Goal: Task Accomplishment & Management: Use online tool/utility

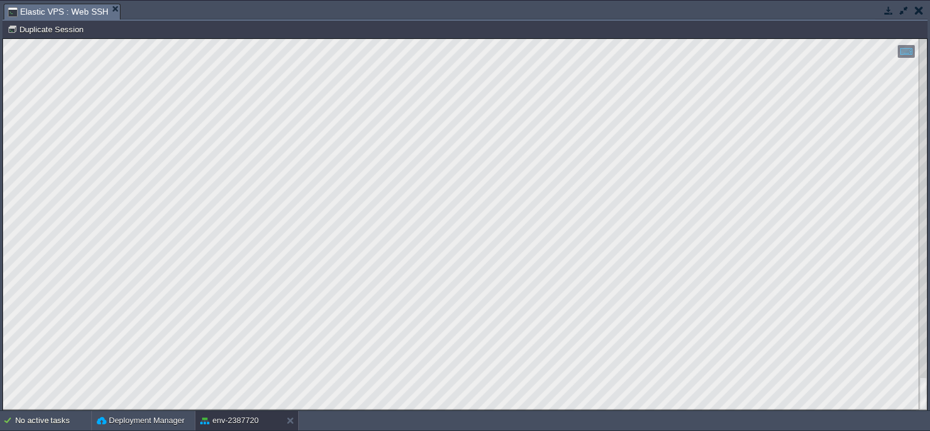
scroll to position [18, 0]
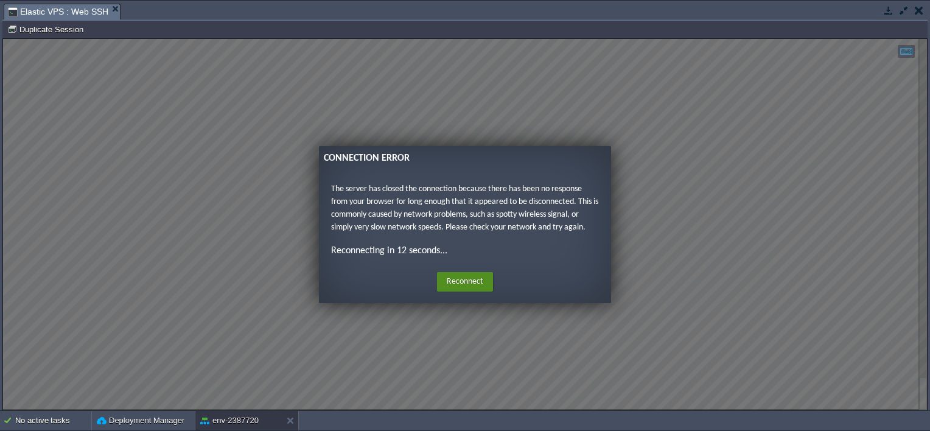
click at [461, 285] on button "Reconnect" at bounding box center [465, 281] width 56 height 19
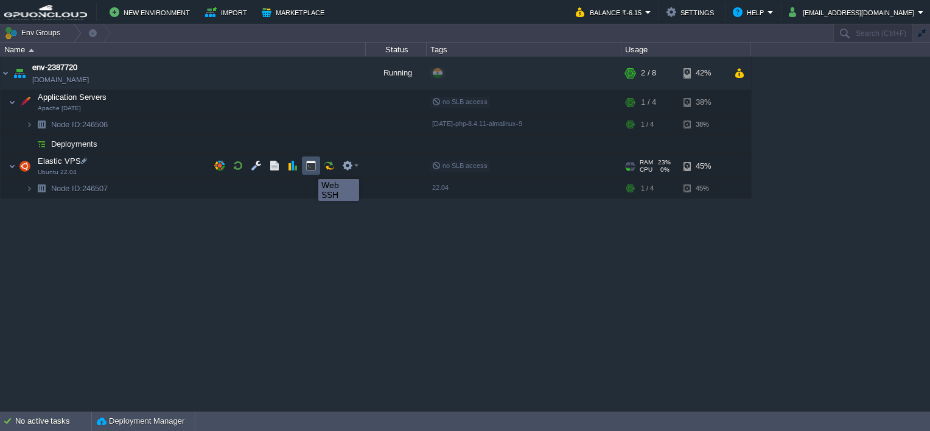
click at [309, 168] on button "button" at bounding box center [311, 165] width 11 height 11
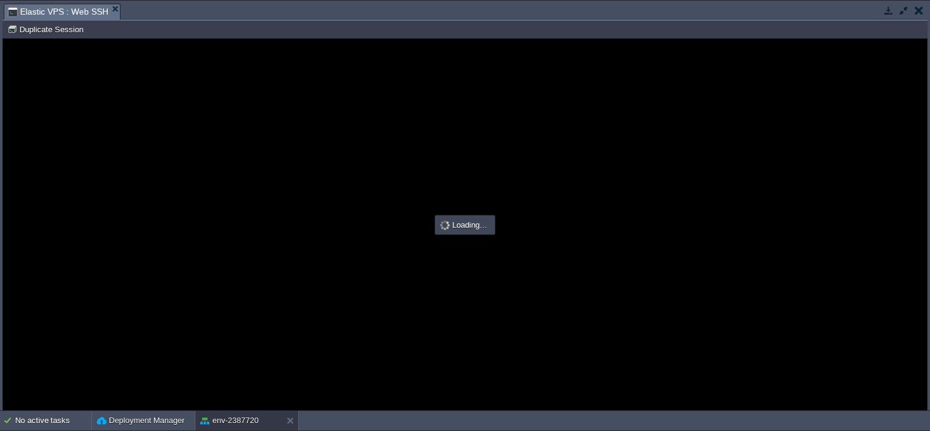
scroll to position [0, 0]
type input "#000000"
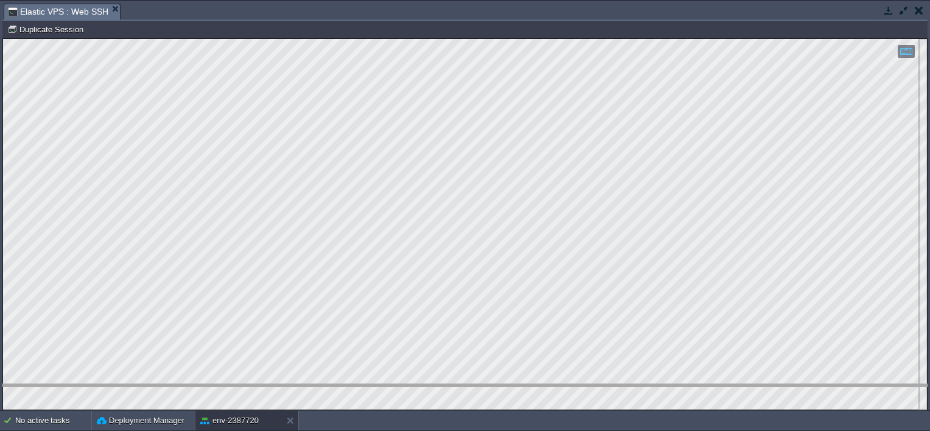
drag, startPoint x: 135, startPoint y: 18, endPoint x: 124, endPoint y: 438, distance: 420.2
click at [124, 430] on html "New Environment Import Marketplace Bonus ₹0.00 Upgrade Account Balance ₹-6.15 S…" at bounding box center [465, 215] width 930 height 431
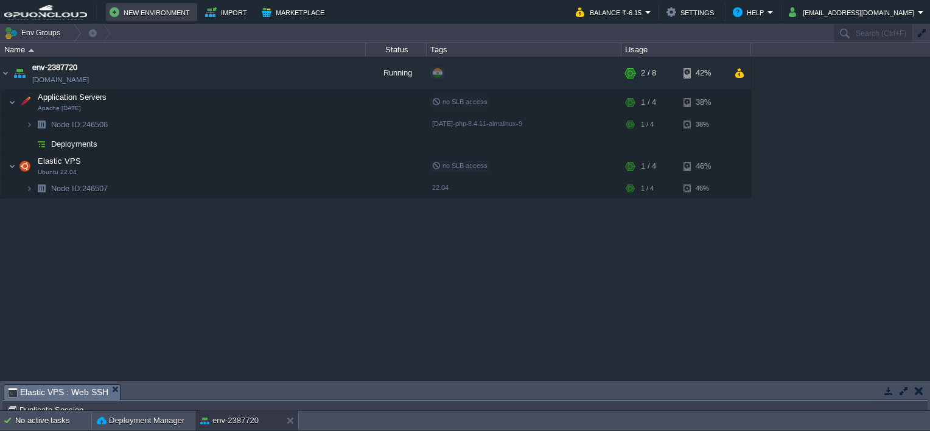
click at [124, 11] on button "New Environment" at bounding box center [152, 12] width 84 height 15
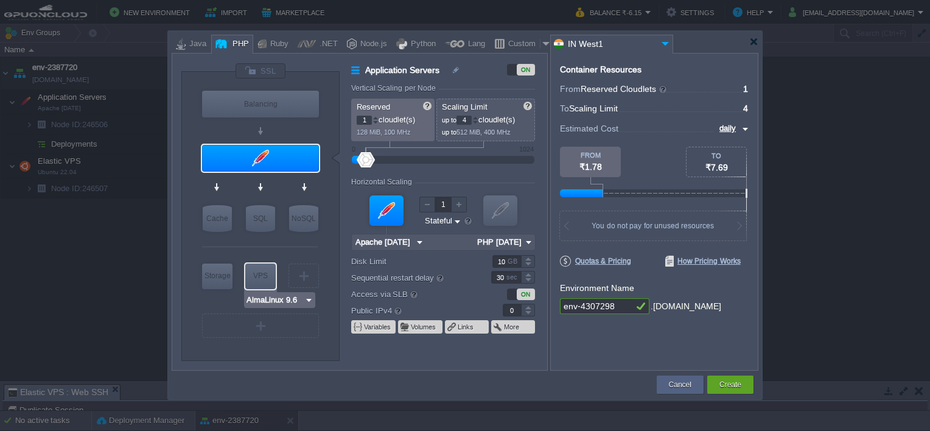
click at [304, 298] on img at bounding box center [308, 300] width 9 height 12
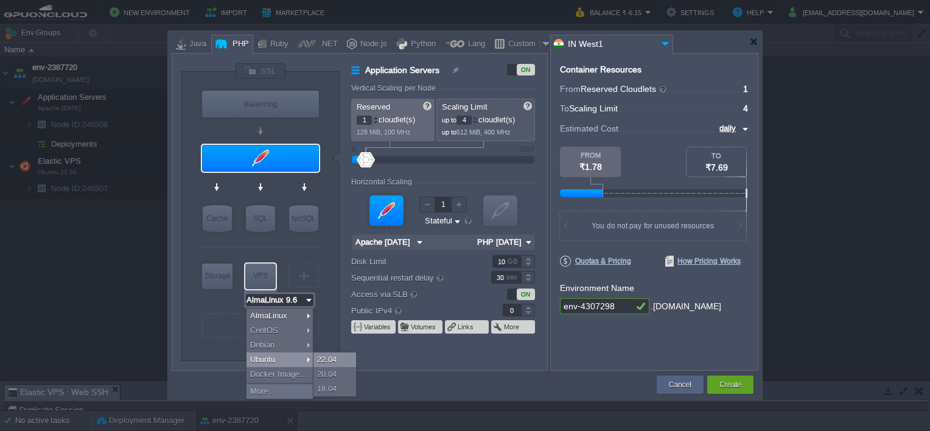
click at [329, 358] on div "22.04" at bounding box center [335, 359] width 43 height 15
type input "Ubuntu 22.04"
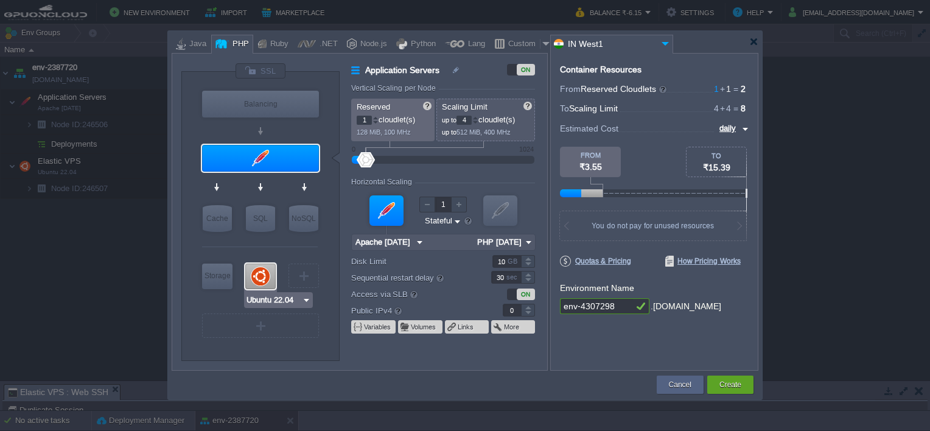
click at [257, 268] on div at bounding box center [260, 277] width 30 height 26
type input "Elastic VPS"
type input "Ubuntu 22.04"
type input "22.04"
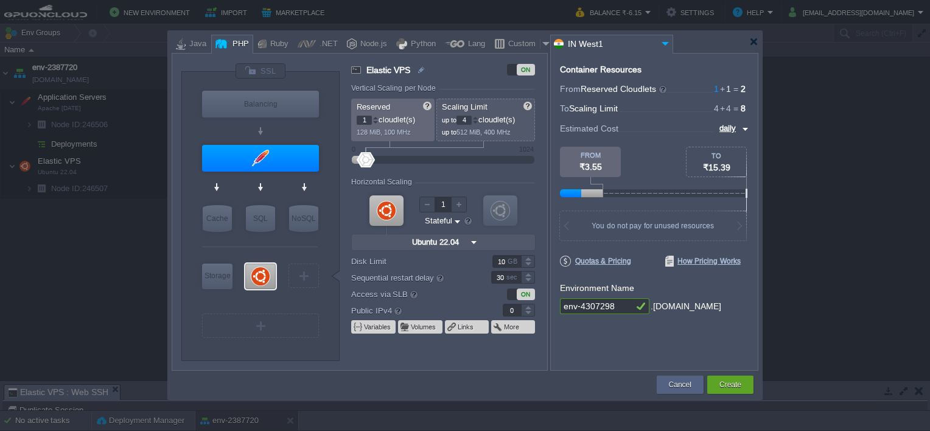
type input "1"
click at [526, 305] on div at bounding box center [528, 307] width 14 height 6
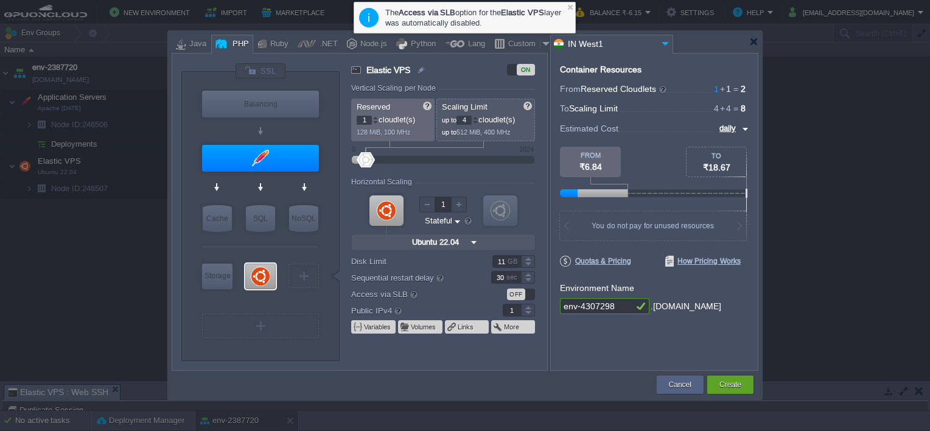
click at [529, 257] on div at bounding box center [528, 258] width 14 height 6
click at [470, 277] on div at bounding box center [447, 276] width 125 height 13
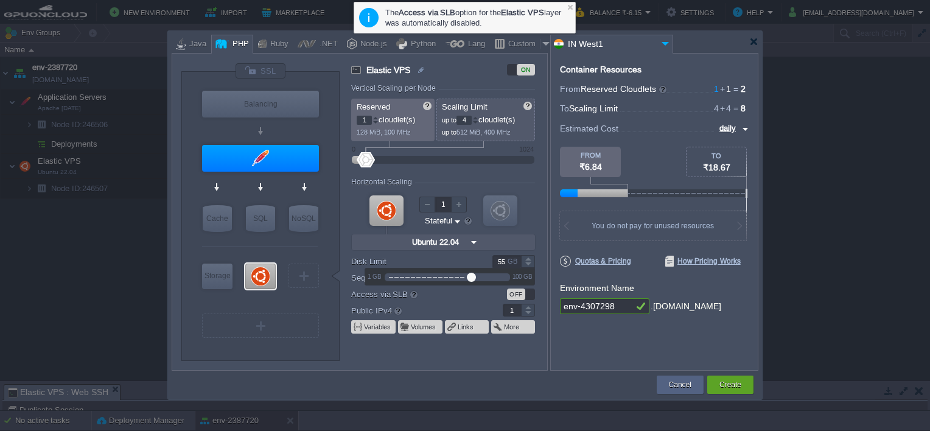
click at [453, 275] on div at bounding box center [447, 276] width 125 height 13
click at [471, 286] on form "Vertical Scaling per Node Reserved 1 cloudlet(s) 128 MiB, 100 MHz Scaling Limit…" at bounding box center [448, 227] width 195 height 286
click at [417, 275] on div at bounding box center [447, 276] width 125 height 13
type input "52"
click at [449, 275] on div at bounding box center [447, 276] width 125 height 13
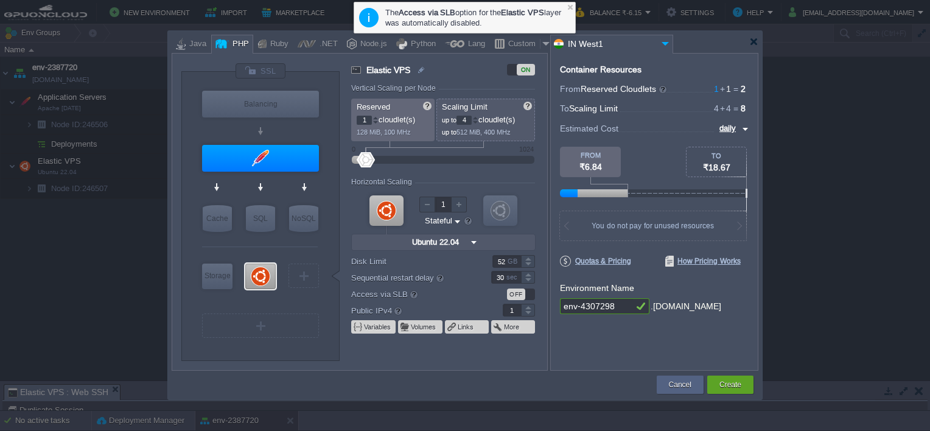
click at [463, 292] on label "Access via SLB" at bounding box center [413, 293] width 124 height 13
click at [721, 388] on button "Create" at bounding box center [731, 385] width 22 height 12
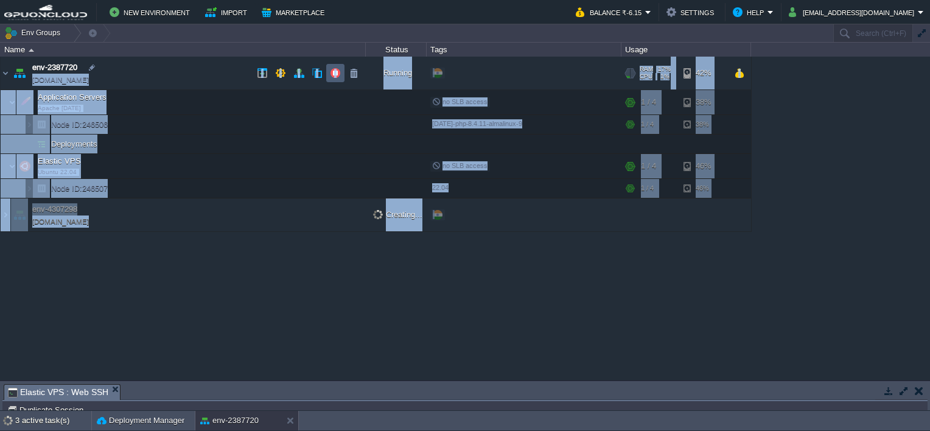
click at [334, 83] on div "env-2387720 [DOMAIN_NAME] Running + Add to Env Group RAM 17% CPU 1% 2 / 8 42% A…" at bounding box center [465, 219] width 930 height 324
drag, startPoint x: 334, startPoint y: 83, endPoint x: 331, endPoint y: 75, distance: 8.3
click at [331, 75] on button "button" at bounding box center [335, 73] width 11 height 11
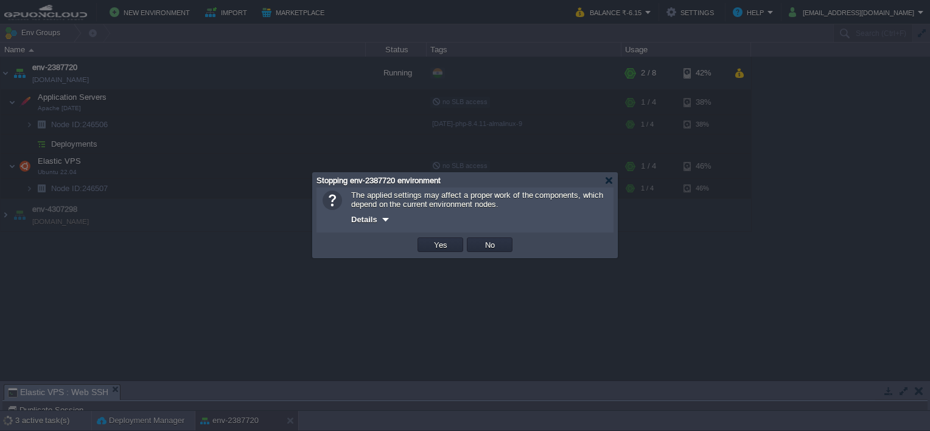
click at [360, 280] on div at bounding box center [465, 215] width 930 height 431
click at [606, 180] on div at bounding box center [609, 180] width 9 height 9
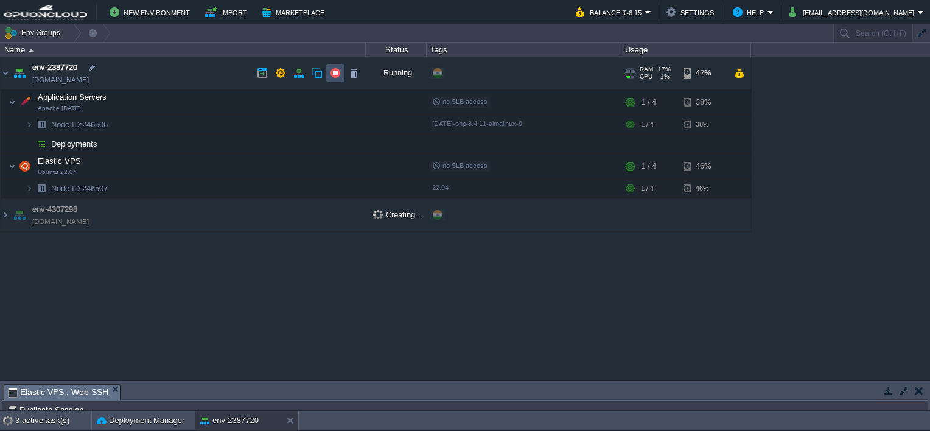
click at [338, 71] on button "button" at bounding box center [335, 73] width 11 height 11
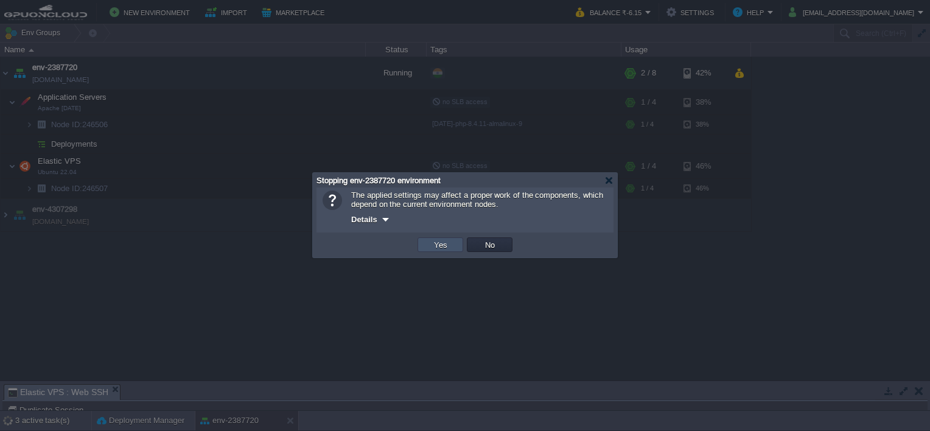
drag, startPoint x: 438, startPoint y: 239, endPoint x: 436, endPoint y: 246, distance: 7.1
click at [436, 246] on button "Yes" at bounding box center [440, 244] width 21 height 11
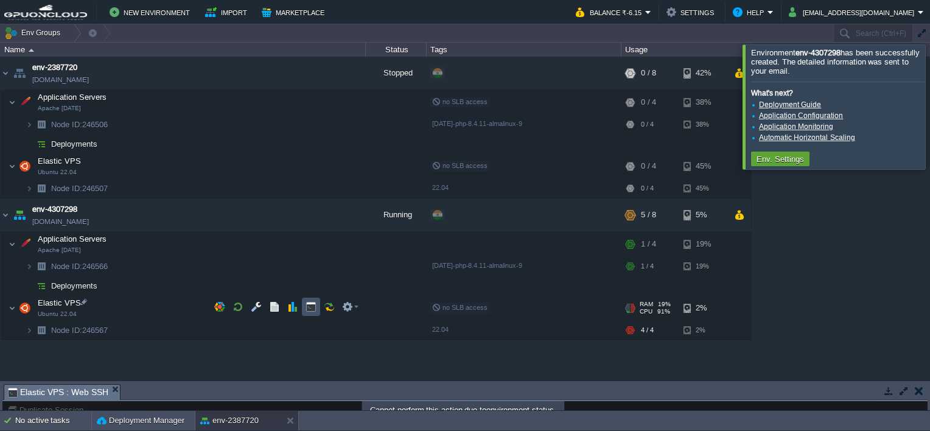
click at [309, 310] on button "button" at bounding box center [311, 306] width 11 height 11
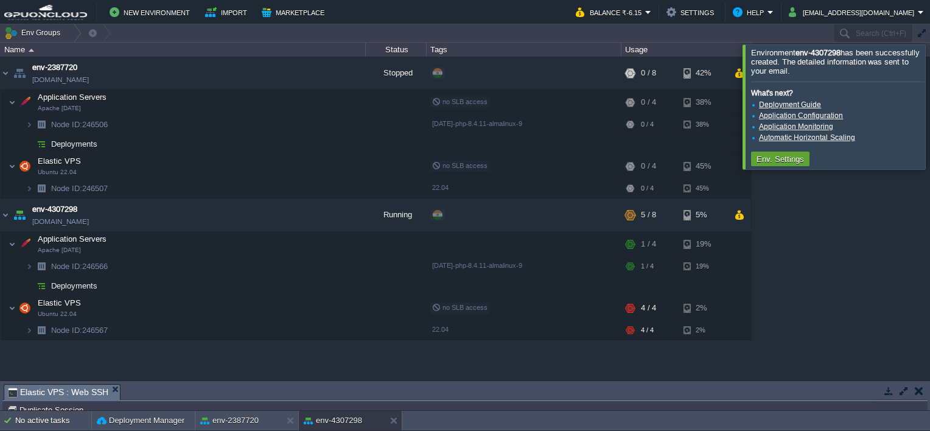
type input "#000000"
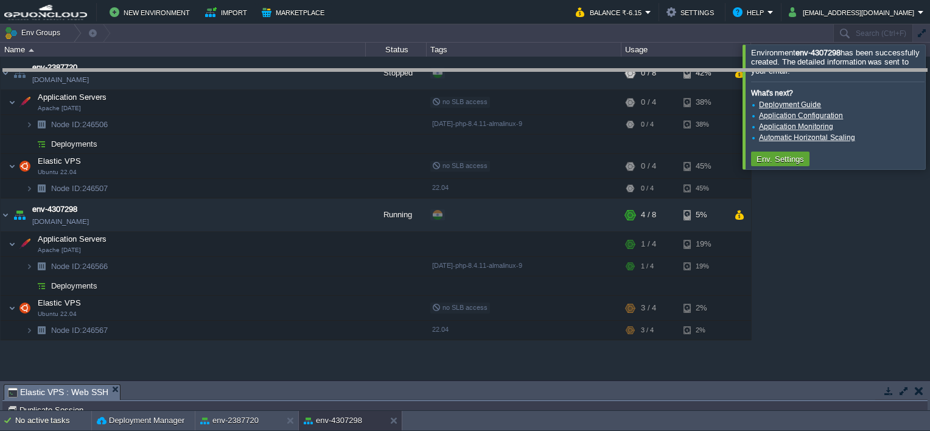
drag, startPoint x: 454, startPoint y: 392, endPoint x: 502, endPoint y: 77, distance: 318.9
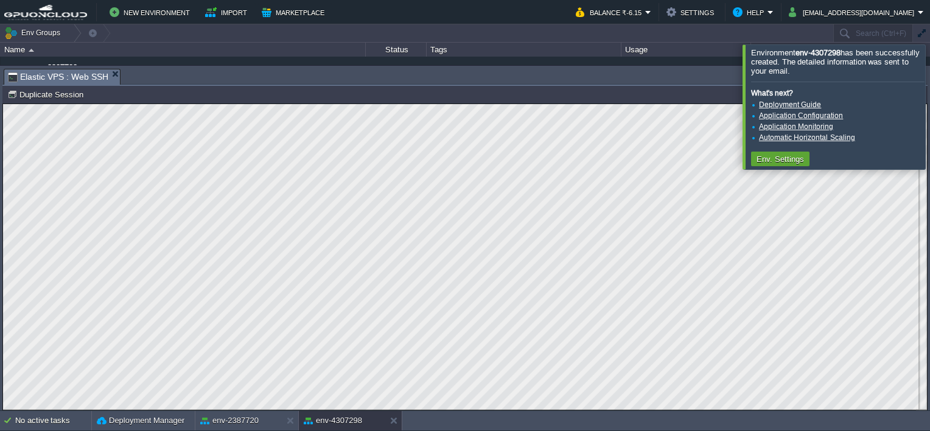
click at [930, 93] on div at bounding box center [945, 106] width 0 height 124
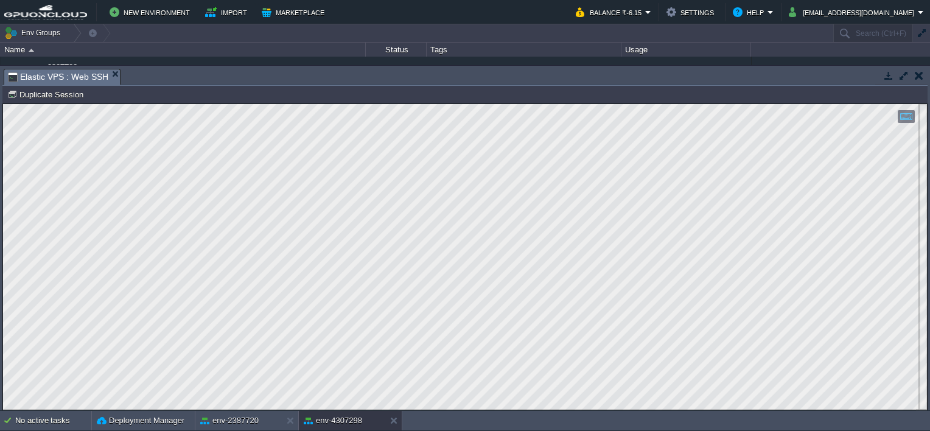
click at [904, 69] on td at bounding box center [903, 75] width 15 height 15
click at [900, 71] on button "button" at bounding box center [904, 75] width 11 height 11
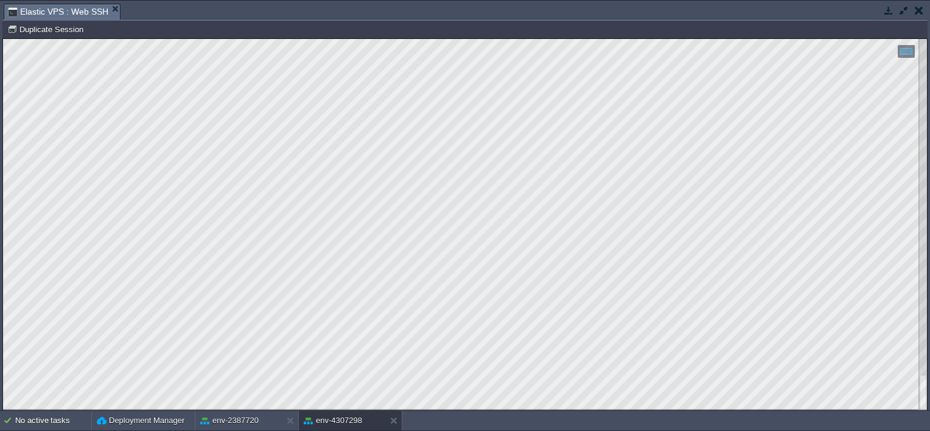
scroll to position [46, 141]
click at [3, 39] on html "Copy: Ctrl + Shift + C Paste: Ctrl + V Settings: Ctrl + Shift + Alt 0" at bounding box center [465, 39] width 924 height 0
type textarea "[TECHNICAL_ID]"
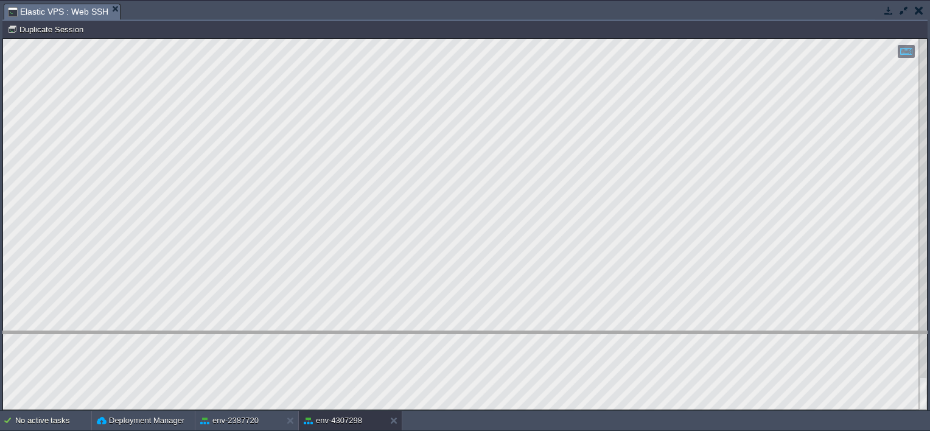
drag, startPoint x: 166, startPoint y: 14, endPoint x: 196, endPoint y: 342, distance: 329.5
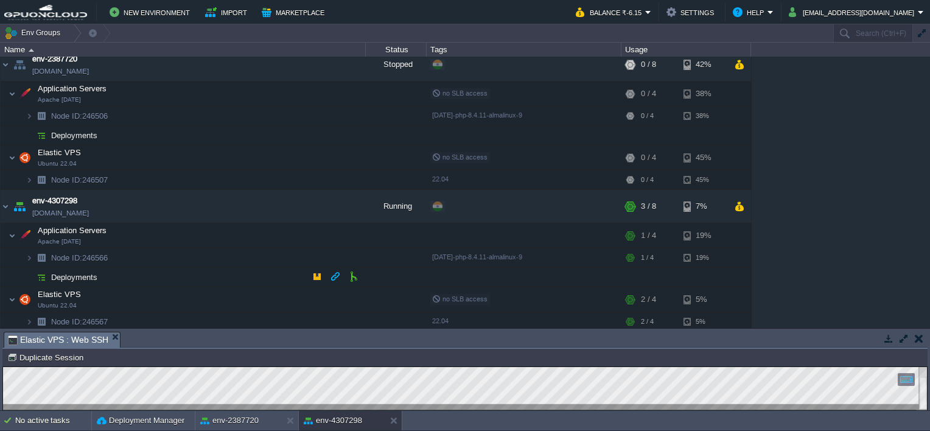
scroll to position [10, 0]
click at [279, 206] on button "button" at bounding box center [280, 203] width 11 height 11
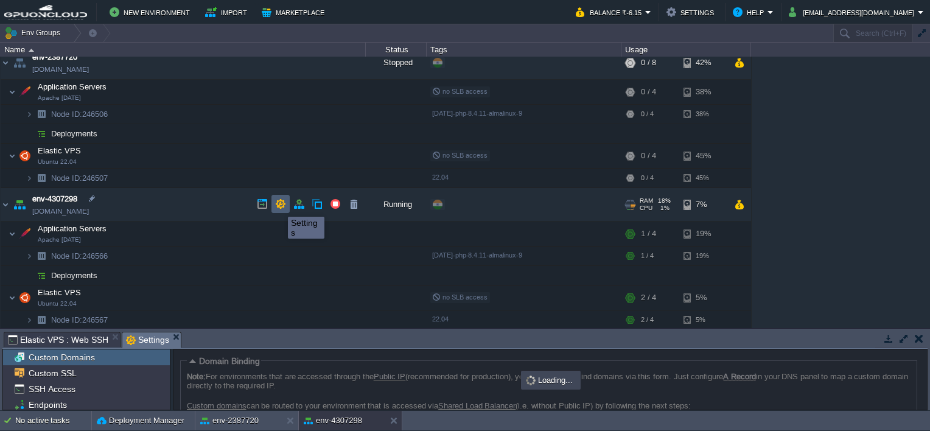
scroll to position [93, 0]
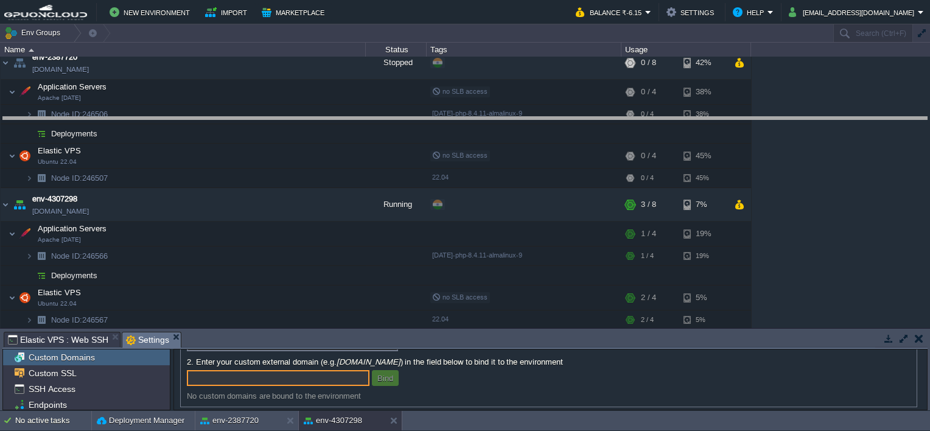
drag, startPoint x: 319, startPoint y: 338, endPoint x: 338, endPoint y: 114, distance: 224.8
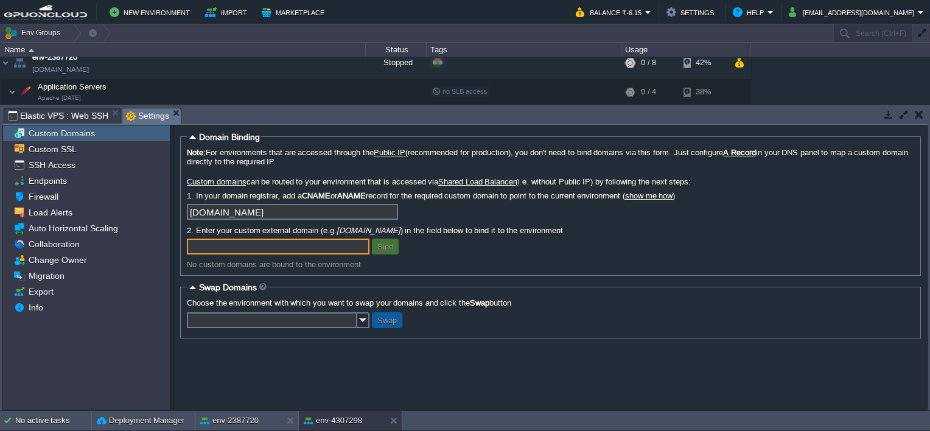
scroll to position [0, 0]
click at [56, 190] on div "Firewall" at bounding box center [86, 197] width 167 height 16
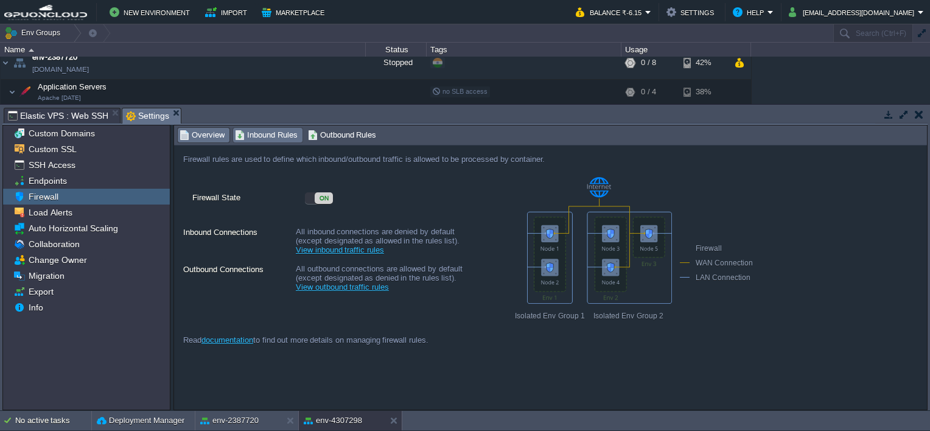
click at [286, 131] on span "Inbound Rules" at bounding box center [266, 134] width 63 height 13
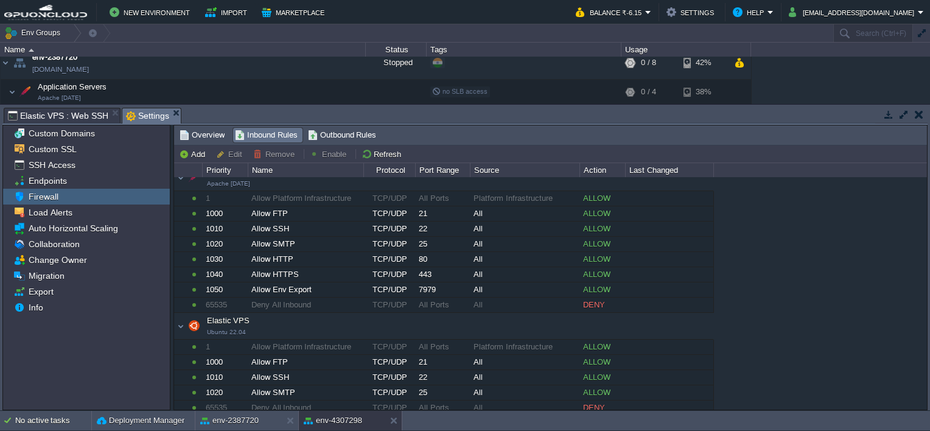
scroll to position [15, 0]
click at [174, 156] on div "Add Edit Remove Enable Refresh" at bounding box center [550, 154] width 753 height 18
click at [192, 155] on button "Add" at bounding box center [194, 154] width 30 height 11
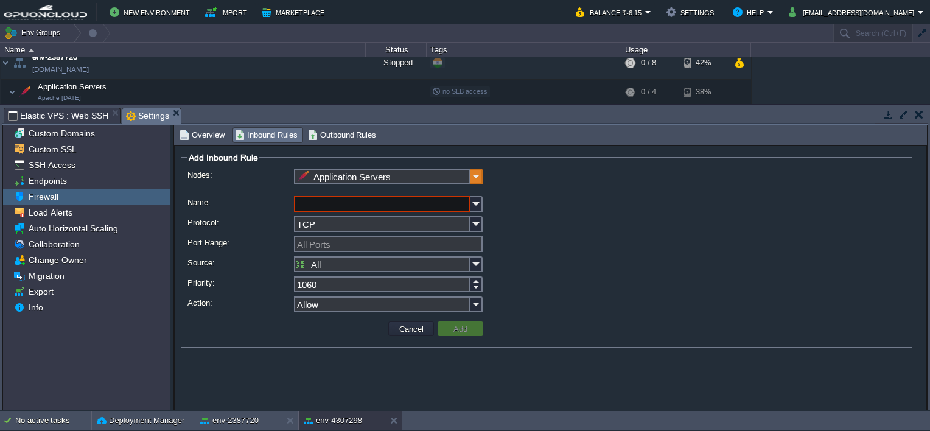
click at [474, 180] on img at bounding box center [477, 177] width 12 height 16
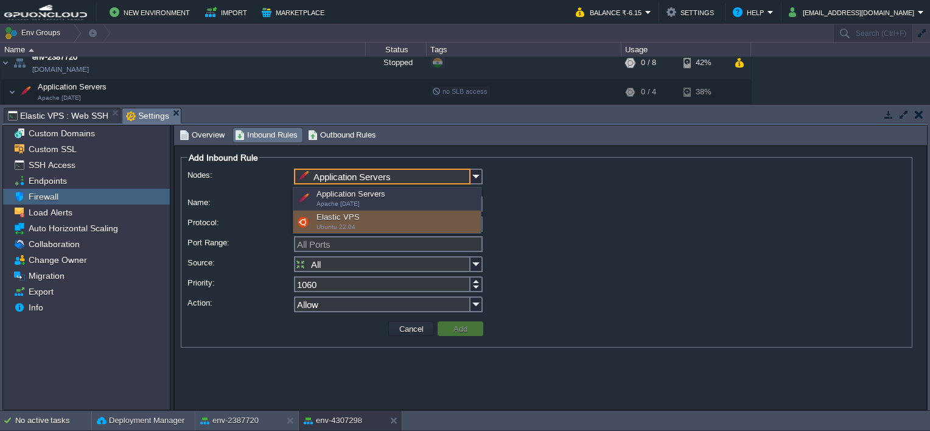
click at [405, 219] on div "Elastic VPS Ubuntu 22.04" at bounding box center [387, 222] width 188 height 23
type input "Elastic VPS"
type input "1030"
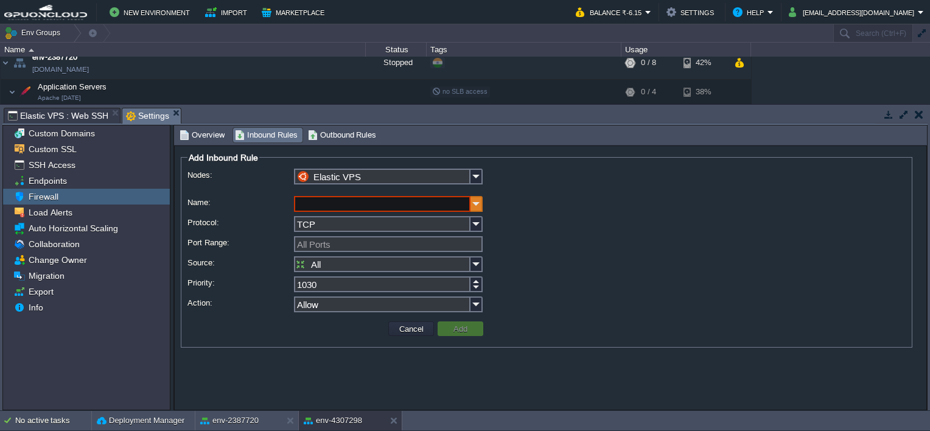
click at [481, 205] on img at bounding box center [477, 204] width 12 height 16
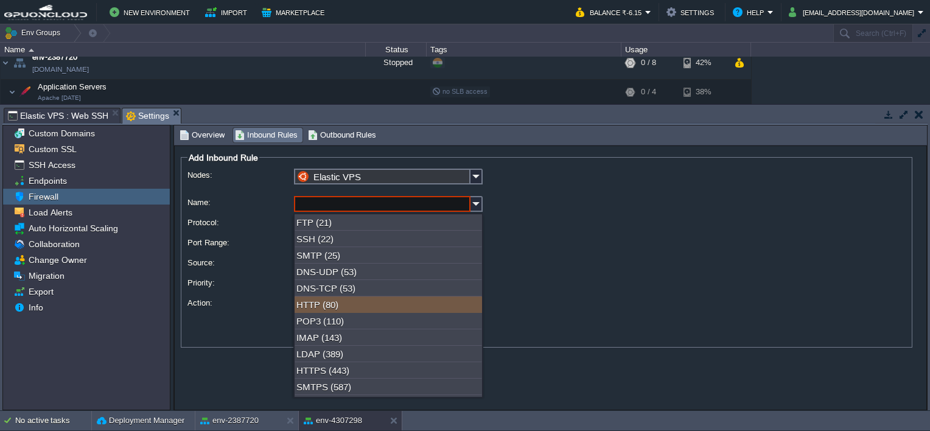
click at [365, 303] on div "HTTP (80)" at bounding box center [389, 304] width 188 height 16
type input "HTTP"
type input "80"
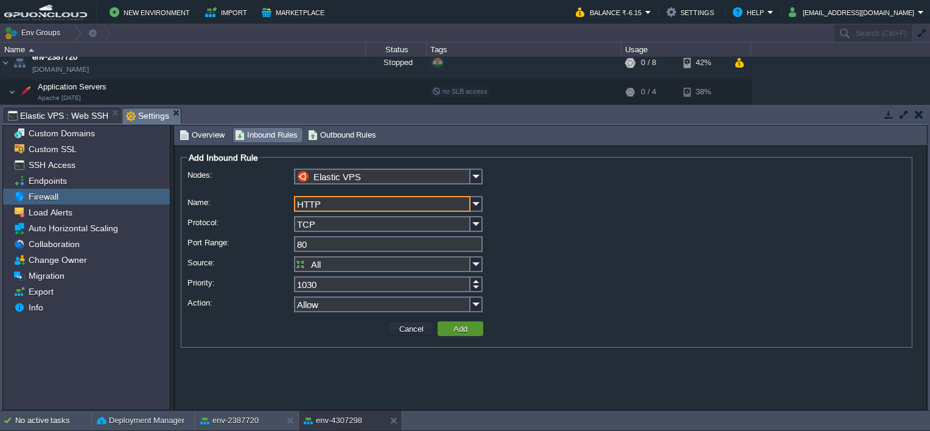
click at [464, 329] on button "Add" at bounding box center [460, 328] width 21 height 11
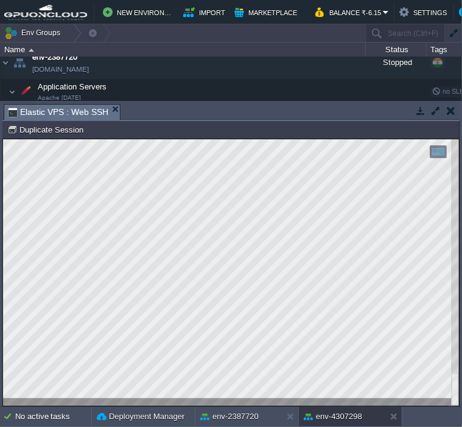
click at [251, 399] on div at bounding box center [231, 272] width 456 height 267
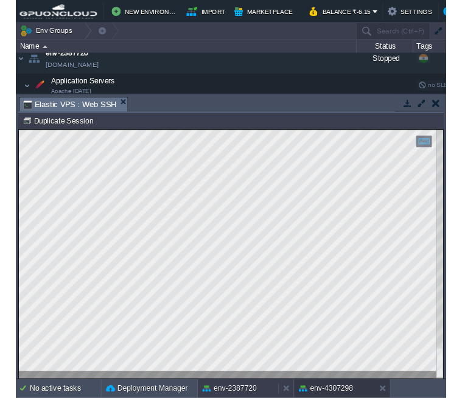
scroll to position [17, 166]
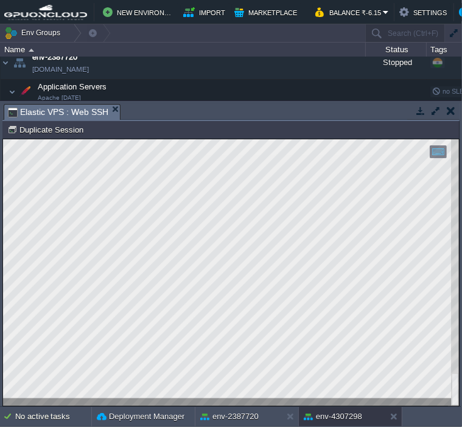
click at [293, 401] on div at bounding box center [231, 272] width 456 height 267
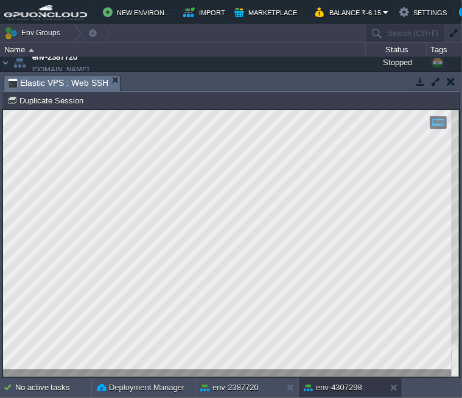
click at [316, 370] on div at bounding box center [231, 243] width 456 height 267
click at [295, 372] on div at bounding box center [231, 243] width 456 height 267
click at [290, 370] on div at bounding box center [231, 243] width 456 height 267
click at [261, 371] on div at bounding box center [231, 243] width 456 height 267
click at [275, 370] on div at bounding box center [231, 243] width 456 height 267
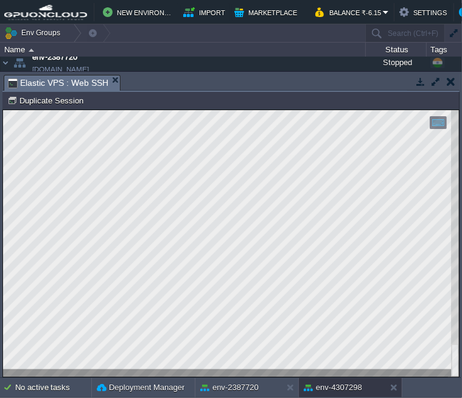
click at [334, 371] on div at bounding box center [231, 243] width 456 height 267
click at [303, 375] on div at bounding box center [231, 243] width 456 height 267
click at [233, 110] on html "Copy: Ctrl + Shift + C Paste: Ctrl + V Settings: Ctrl + Shift + Alt 0" at bounding box center [231, 110] width 456 height 0
click at [256, 370] on div at bounding box center [231, 243] width 456 height 267
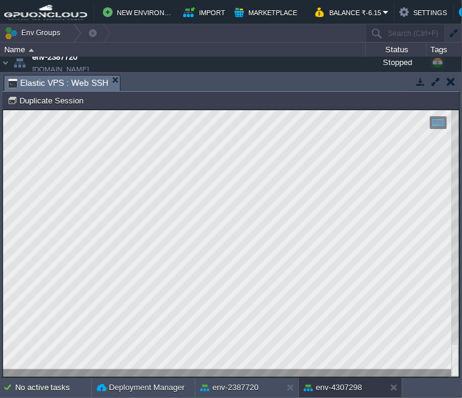
click at [317, 370] on div at bounding box center [231, 243] width 456 height 267
click at [341, 370] on div at bounding box center [231, 243] width 456 height 267
type textarea "root@node246567-env-4307298:/var/www/osticket# <FilesMatch \.php$> -bash: synta…"
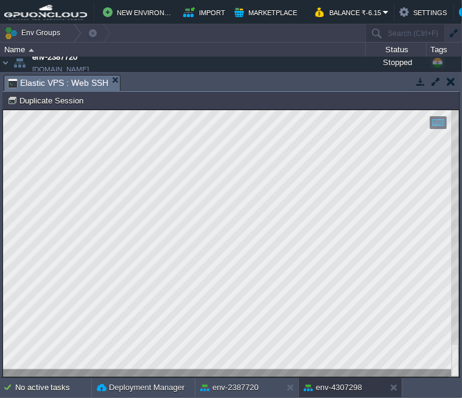
click at [244, 371] on div at bounding box center [231, 243] width 456 height 267
